Goal: Contribute content: Contribute content

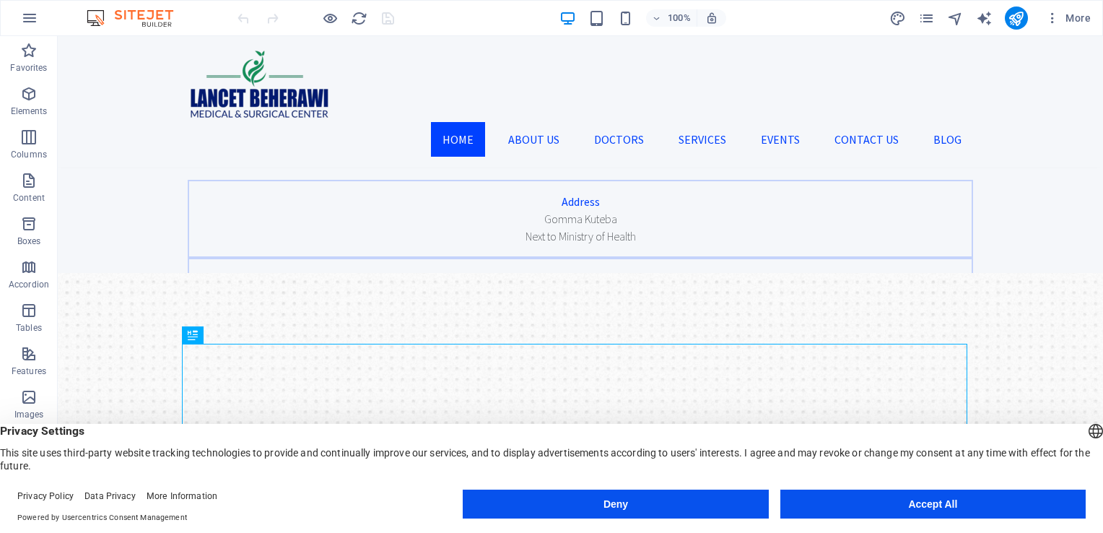
click at [823, 506] on button "Accept All" at bounding box center [932, 504] width 305 height 29
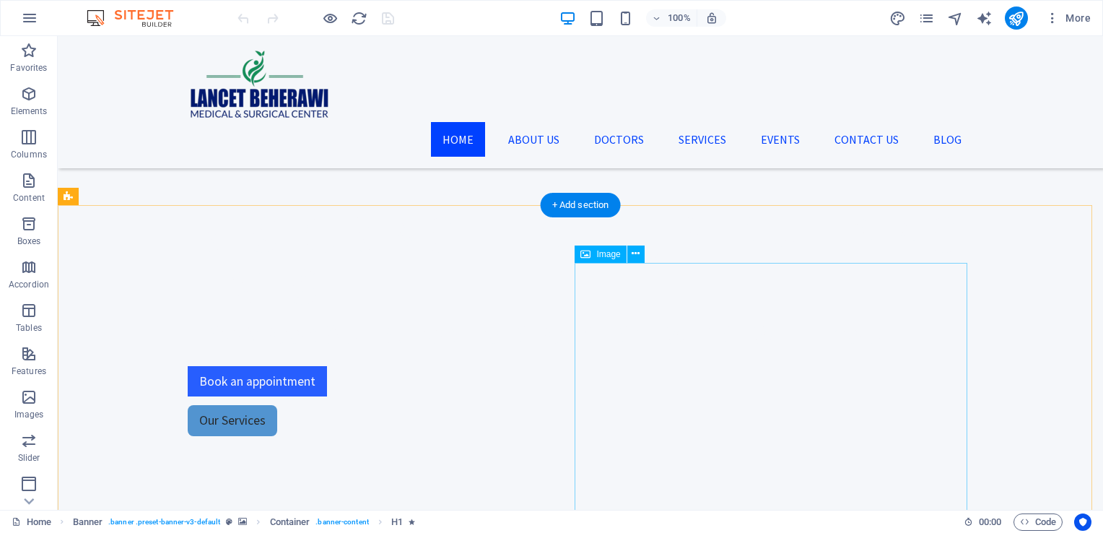
scroll to position [630, 0]
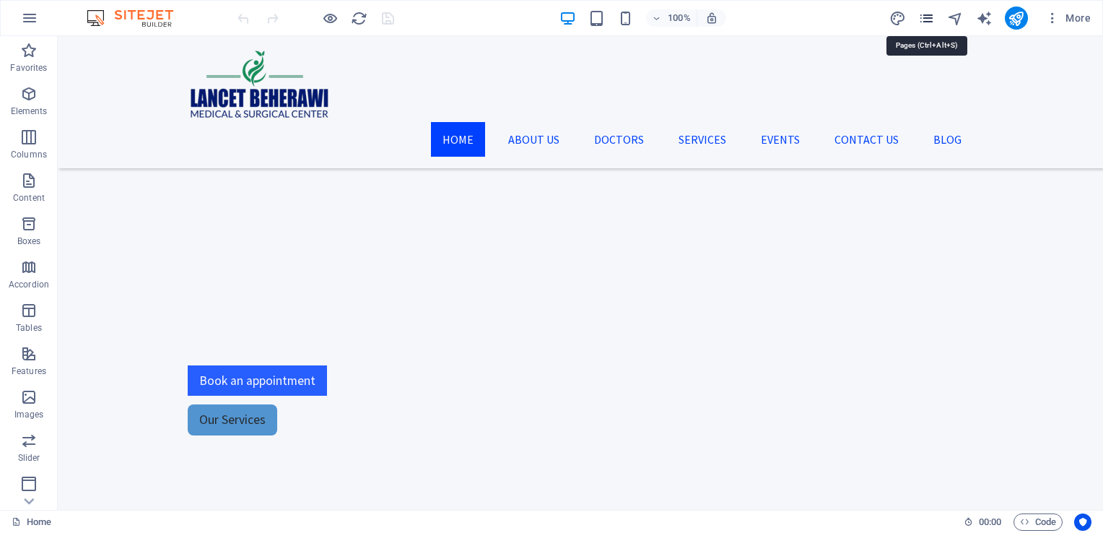
click at [927, 18] on icon "pages" at bounding box center [926, 18] width 17 height 17
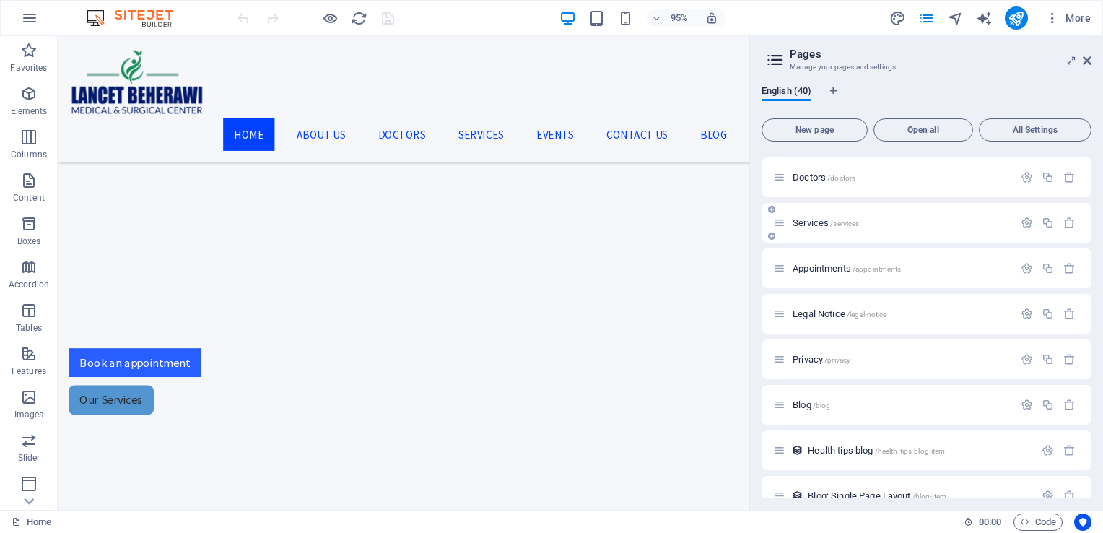
scroll to position [0, 0]
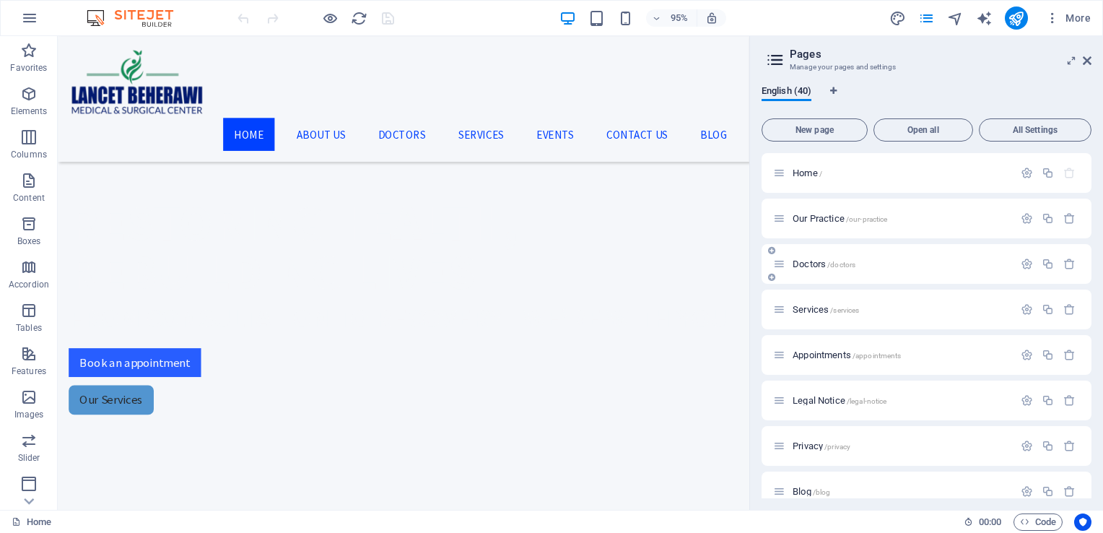
click at [814, 264] on span "Doctors /doctors" at bounding box center [824, 263] width 63 height 11
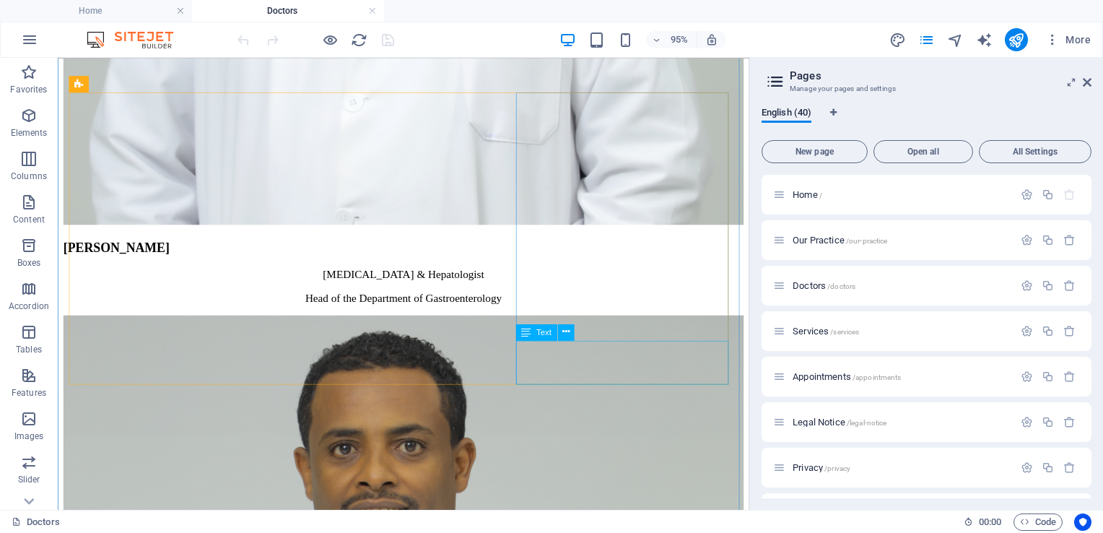
scroll to position [2316, 0]
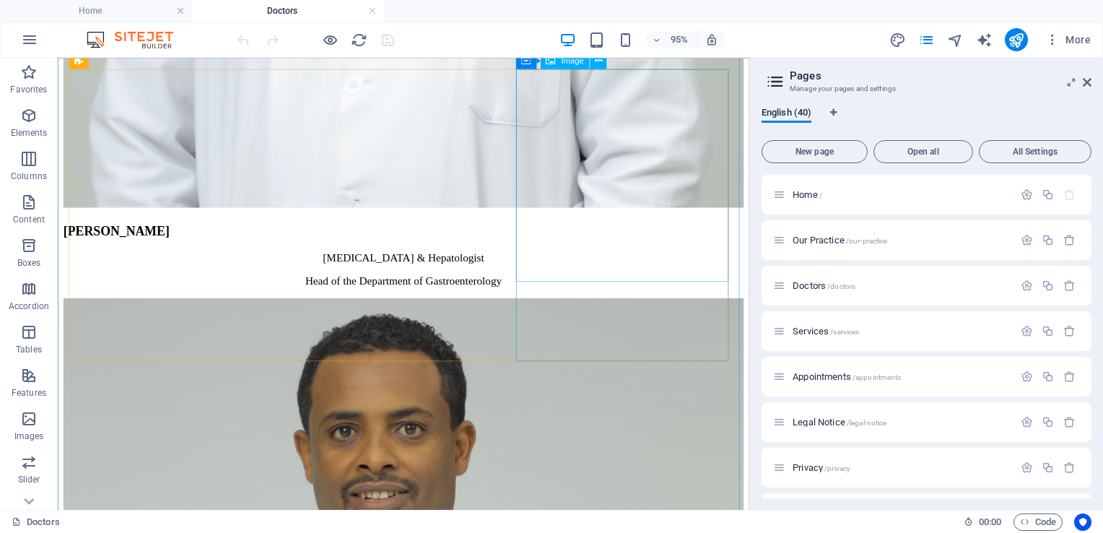
select select "%"
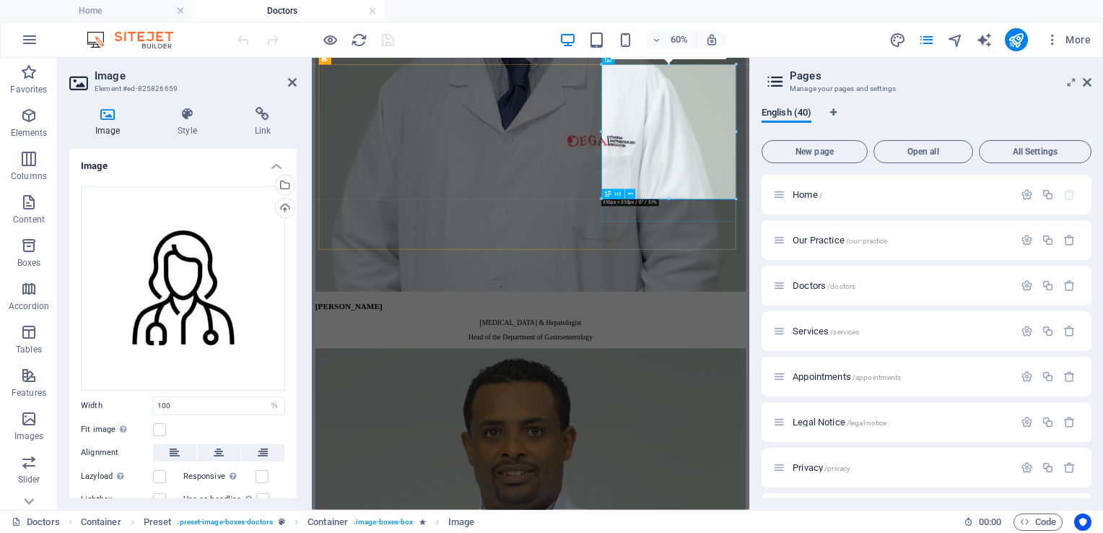
scroll to position [2318, 0]
click at [1097, 82] on aside "Pages Manage your pages and settings English (40) New page Open all All Setting…" at bounding box center [926, 284] width 354 height 452
click at [1092, 84] on aside "Pages Manage your pages and settings English (40) New page Open all All Setting…" at bounding box center [926, 284] width 354 height 452
click at [1090, 84] on icon at bounding box center [1087, 83] width 9 height 12
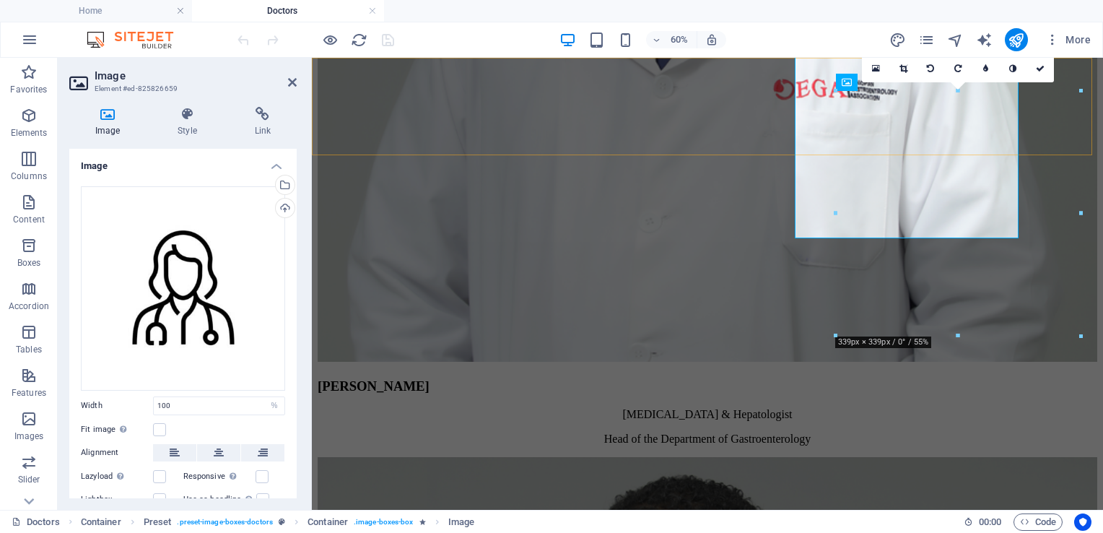
scroll to position [2373, 0]
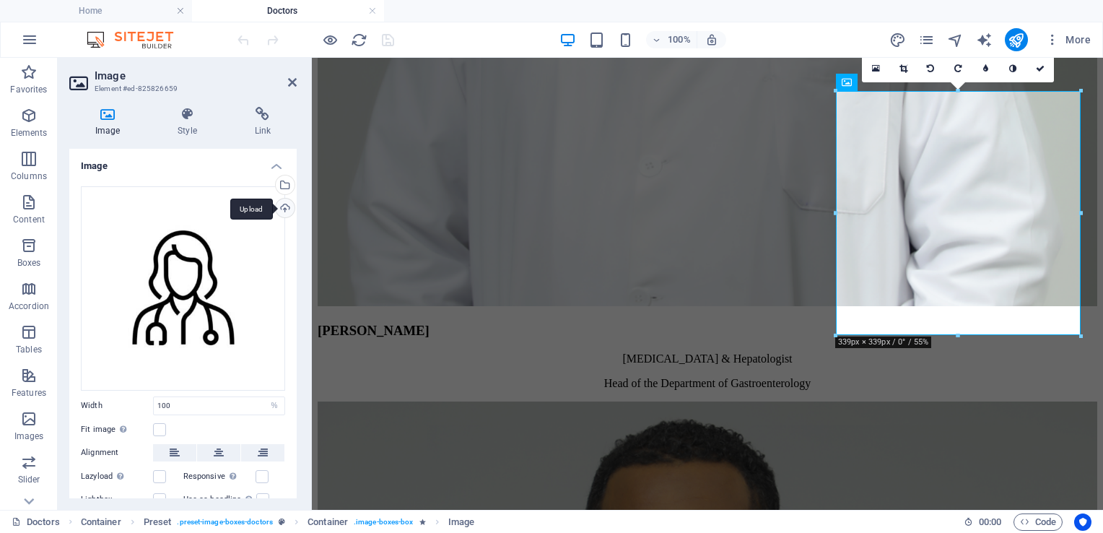
click at [283, 210] on div "Upload" at bounding box center [284, 210] width 22 height 22
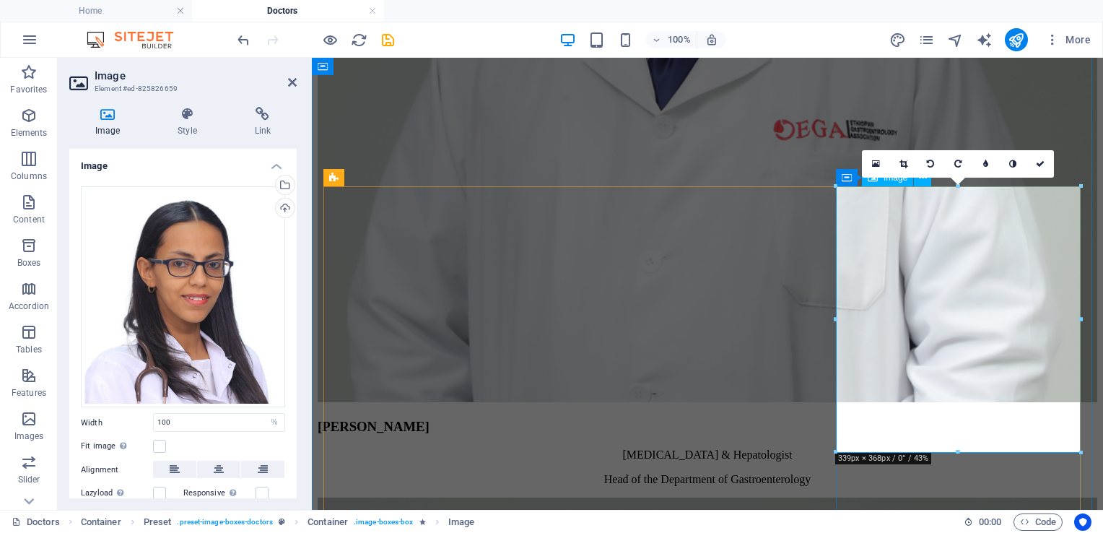
scroll to position [2276, 0]
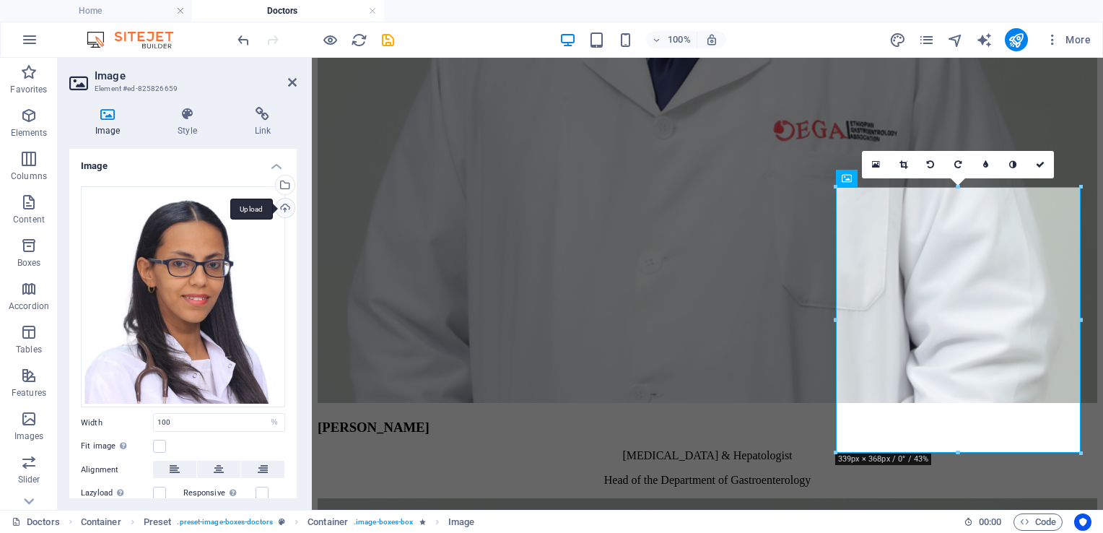
click at [285, 212] on div "Upload" at bounding box center [284, 210] width 22 height 22
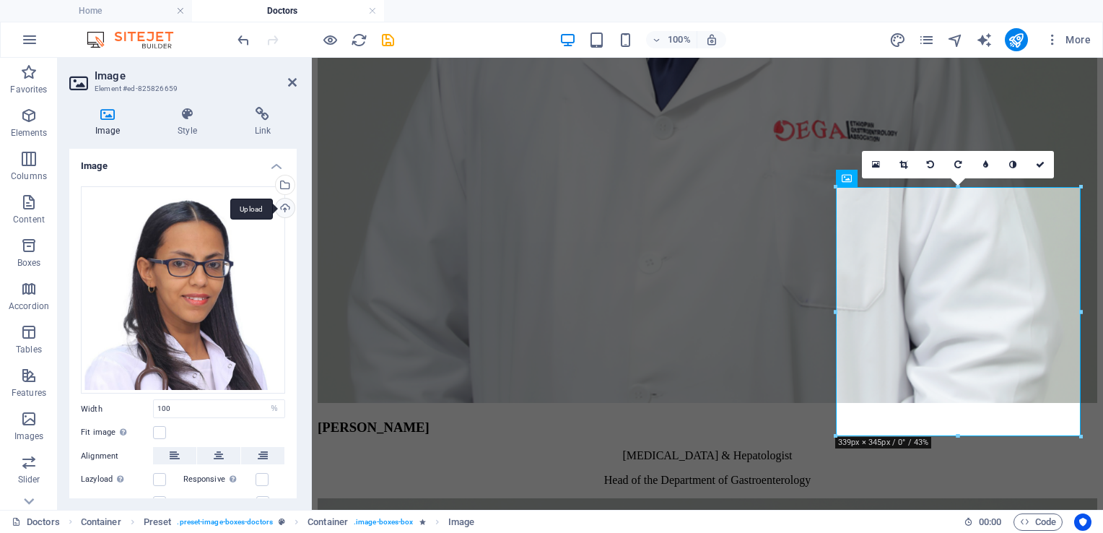
click at [281, 205] on div "Upload" at bounding box center [284, 210] width 22 height 22
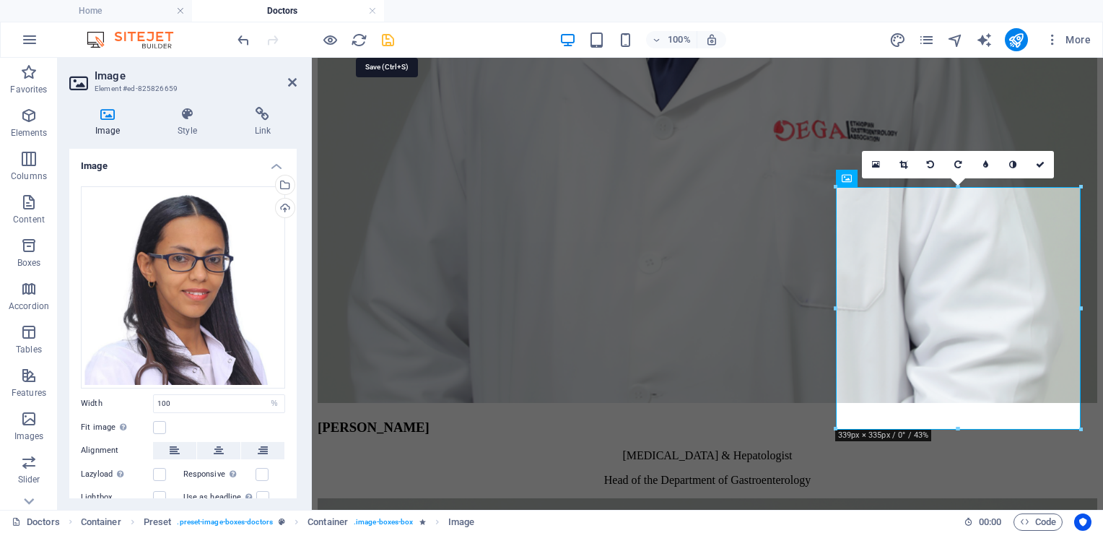
click at [386, 43] on icon "save" at bounding box center [388, 40] width 17 height 17
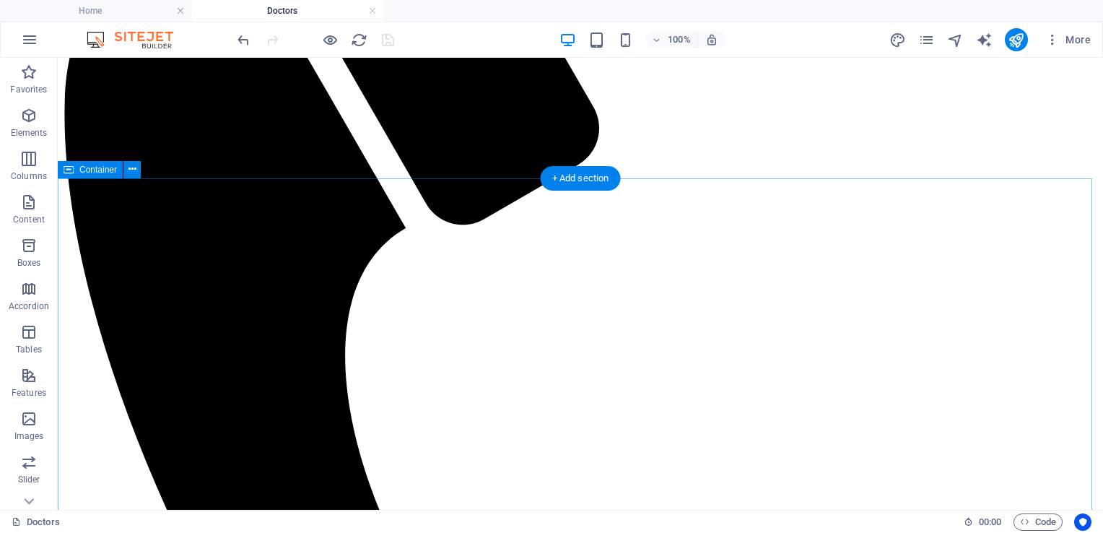
scroll to position [0, 0]
